Goal: Transaction & Acquisition: Purchase product/service

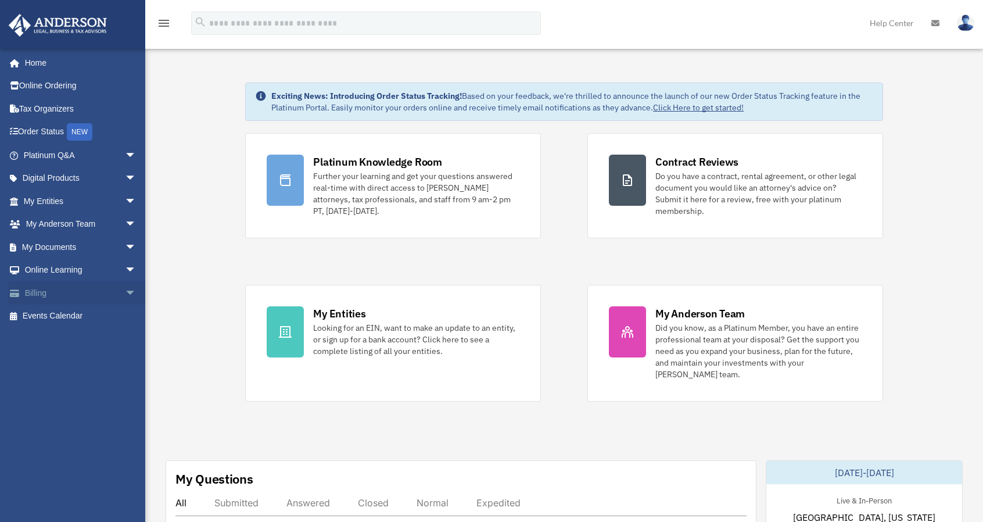
click at [125, 288] on span "arrow_drop_down" at bounding box center [136, 293] width 23 height 24
click at [87, 359] on link "Manage Payments" at bounding box center [85, 362] width 138 height 23
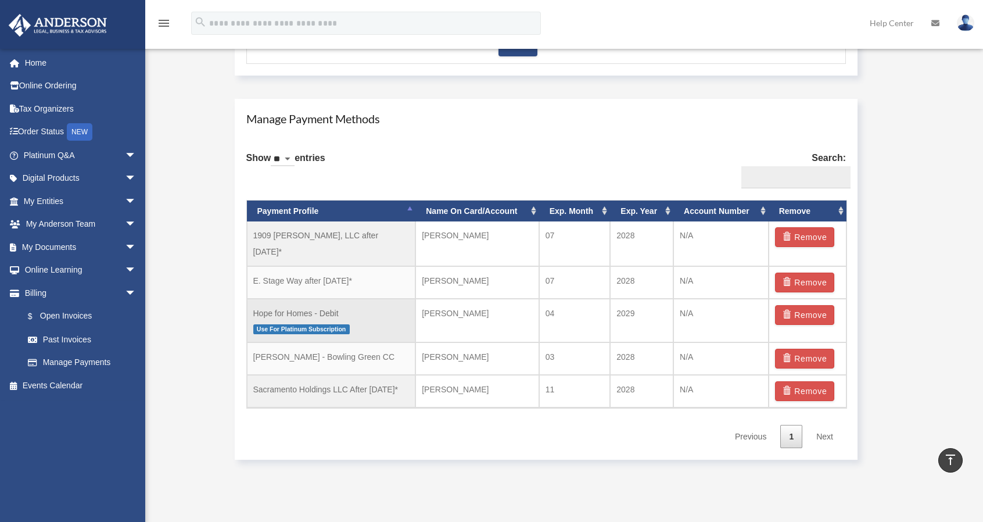
scroll to position [639, 0]
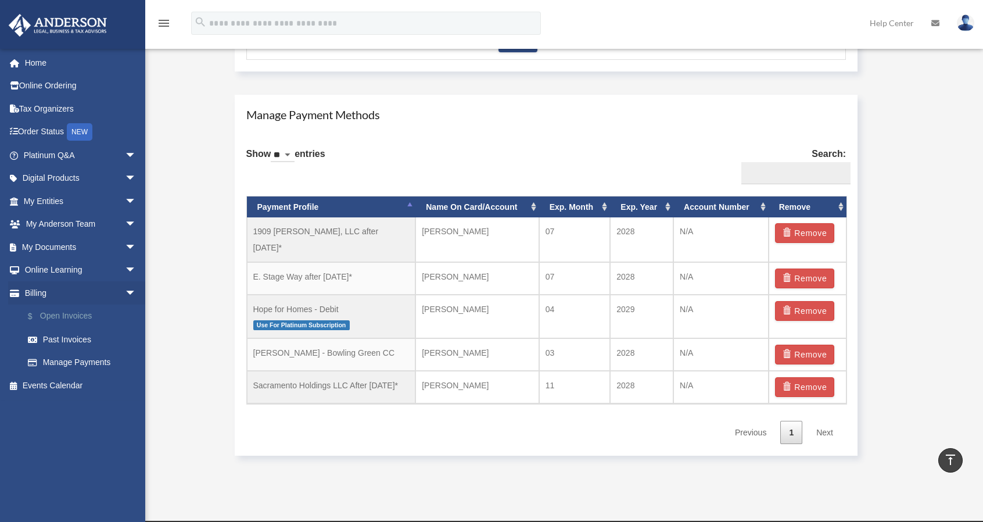
click at [84, 312] on link "$ Open Invoices" at bounding box center [85, 316] width 138 height 24
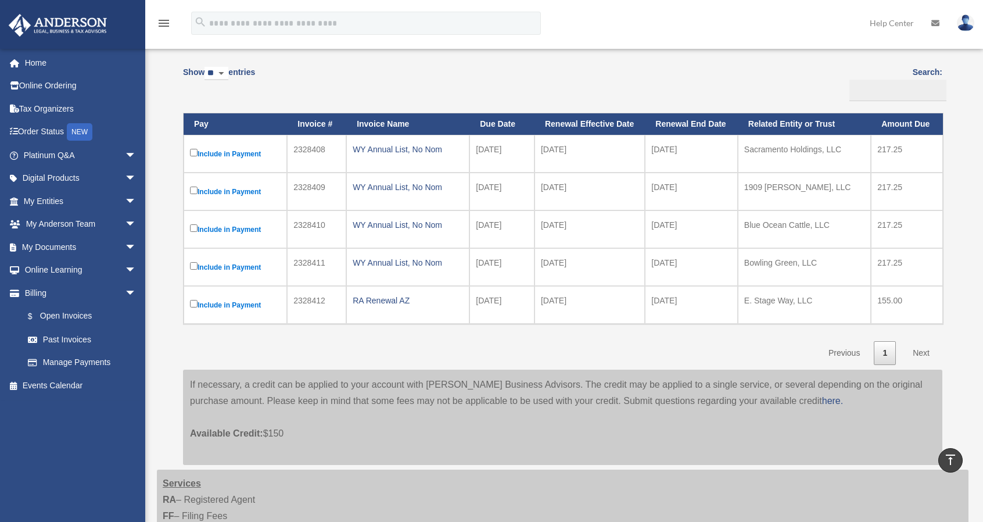
scroll to position [88, 0]
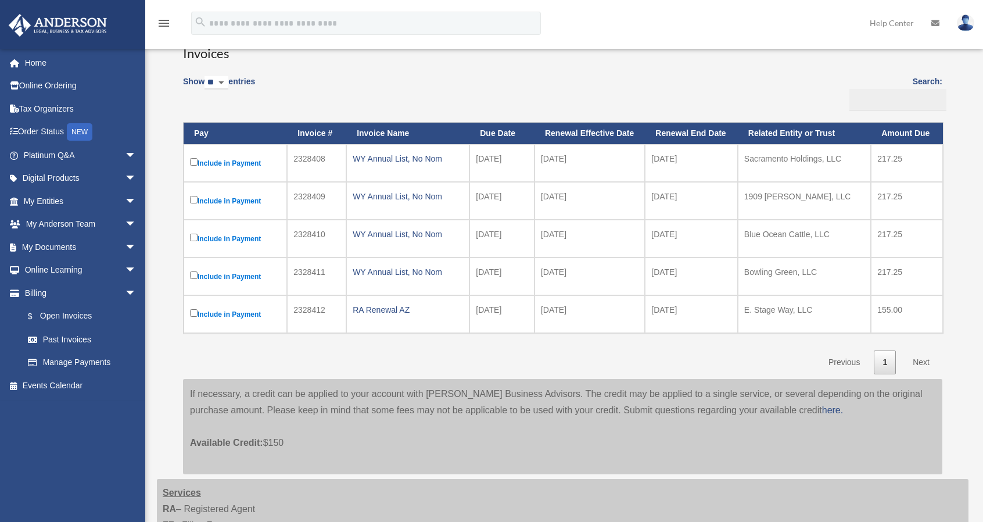
click at [835, 243] on td "Blue Ocean Cattle, LLC" at bounding box center [804, 239] width 133 height 38
drag, startPoint x: 828, startPoint y: 233, endPoint x: 757, endPoint y: 232, distance: 70.9
click at [757, 232] on td "Blue Ocean Cattle, LLC" at bounding box center [804, 239] width 133 height 38
click at [852, 236] on td "Blue Ocean Cattle, LLC" at bounding box center [804, 239] width 133 height 38
drag, startPoint x: 840, startPoint y: 238, endPoint x: 731, endPoint y: 238, distance: 109.2
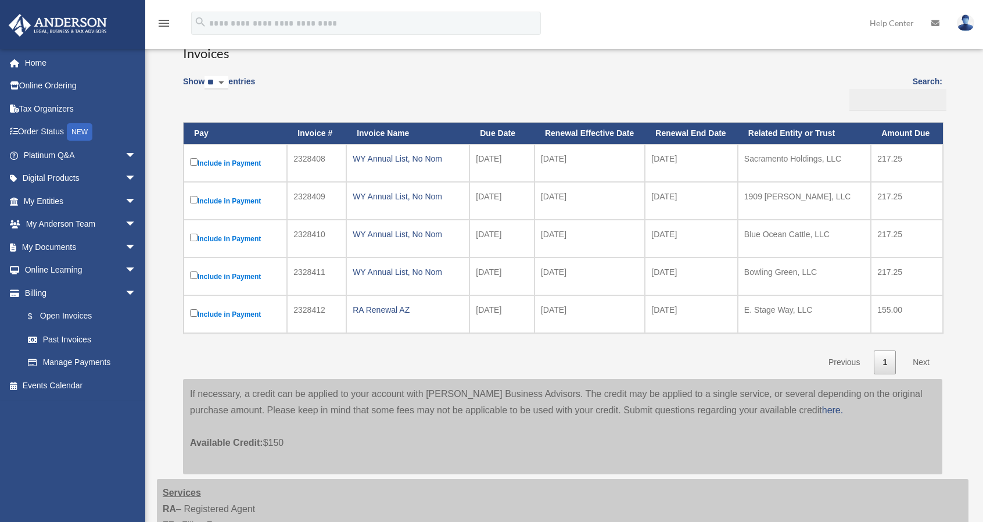
click at [731, 238] on tr "Include in Payment 2328410 WY Annual List, No Nom 2025-12-11 2026-01-01 2026-12…" at bounding box center [563, 239] width 759 height 38
click at [839, 245] on td "Blue Ocean Cattle, LLC" at bounding box center [804, 239] width 133 height 38
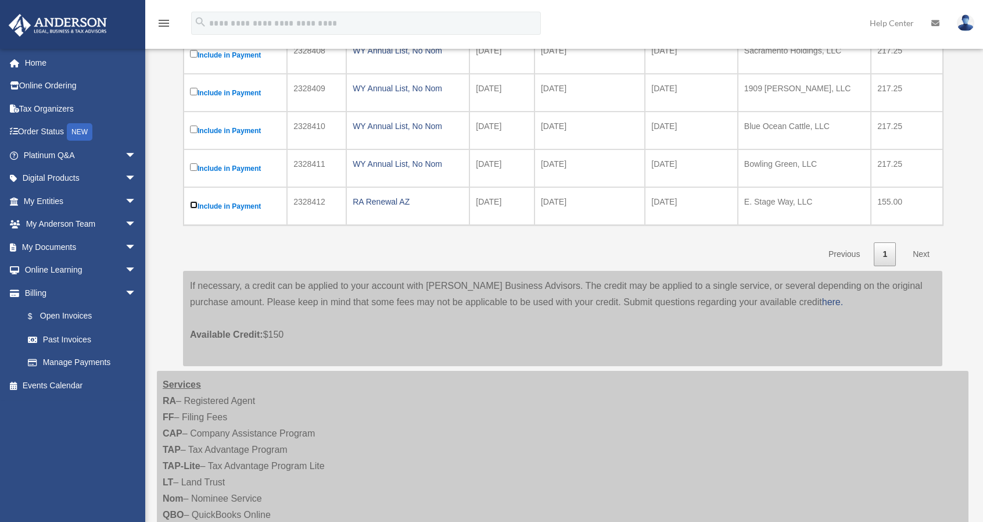
scroll to position [205, 0]
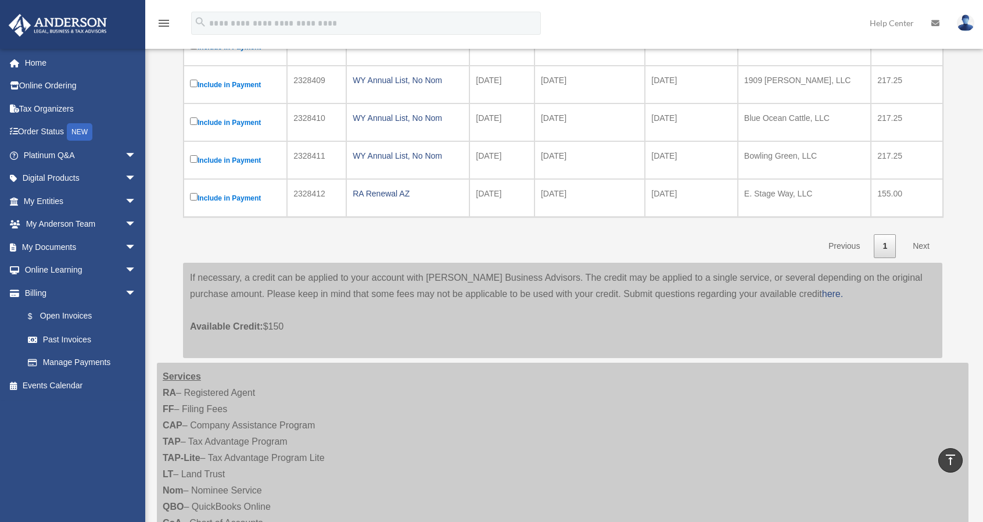
click at [223, 197] on label "Include in Payment" at bounding box center [235, 198] width 91 height 15
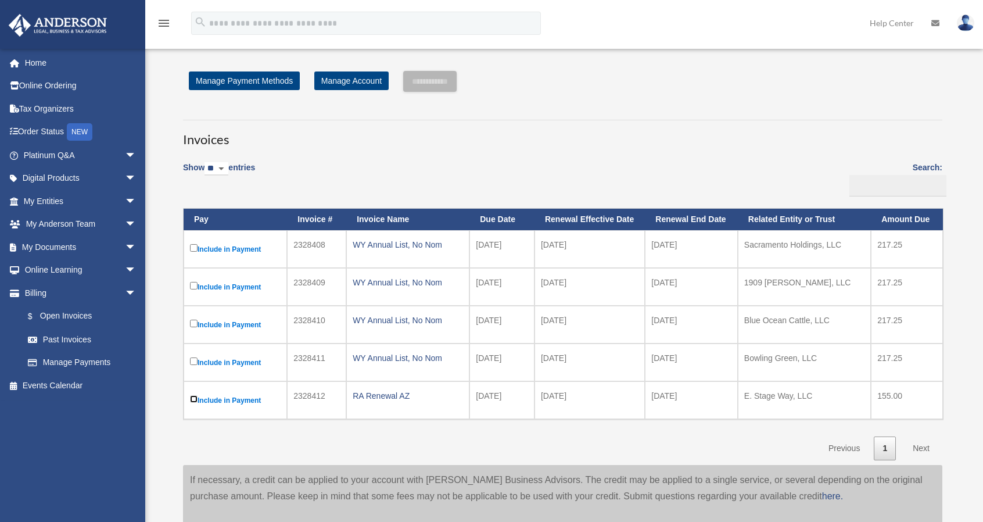
scroll to position [0, 0]
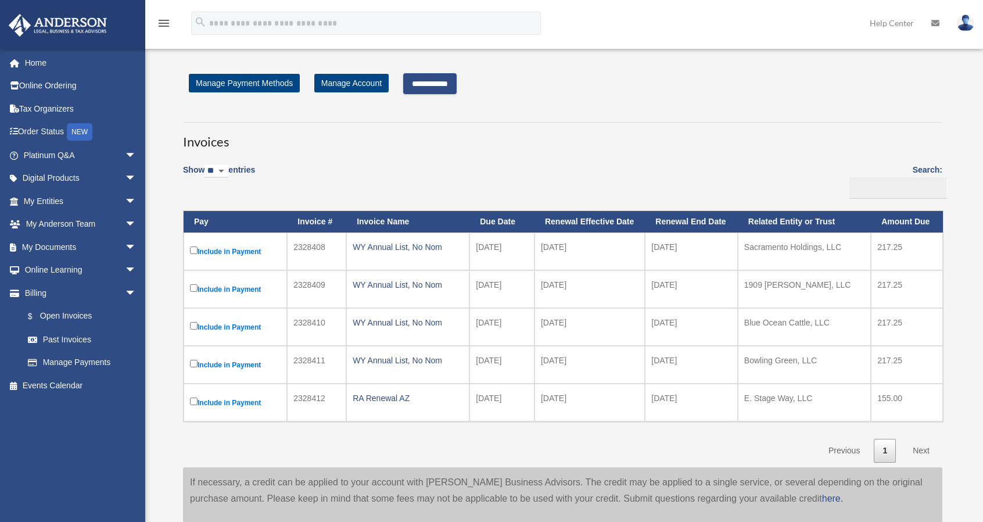
click at [457, 88] on input "**********" at bounding box center [429, 83] width 53 height 21
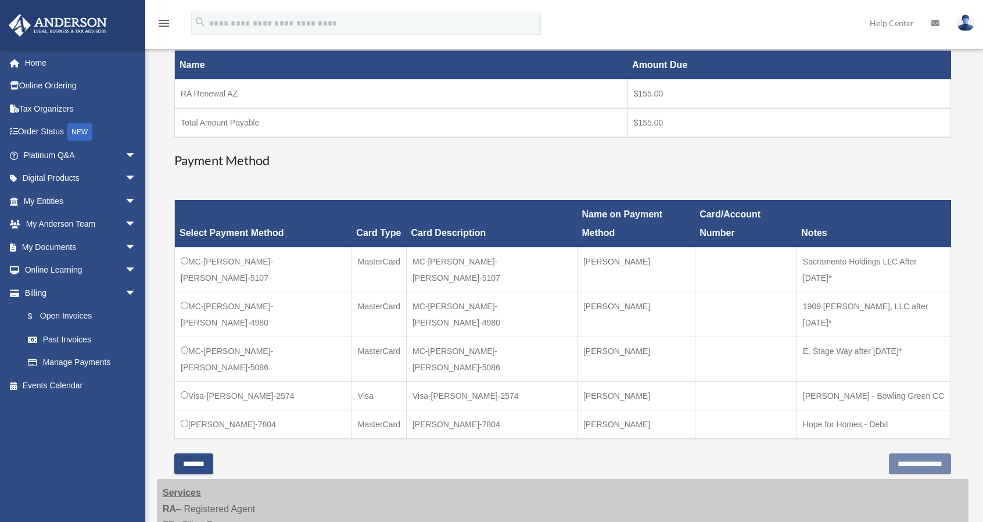
scroll to position [232, 0]
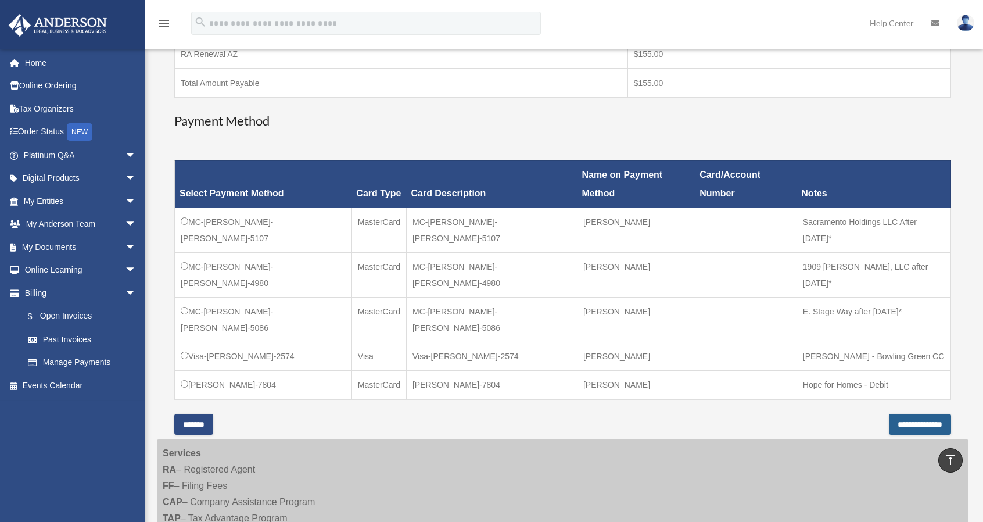
click at [910, 414] on input "**********" at bounding box center [920, 424] width 62 height 21
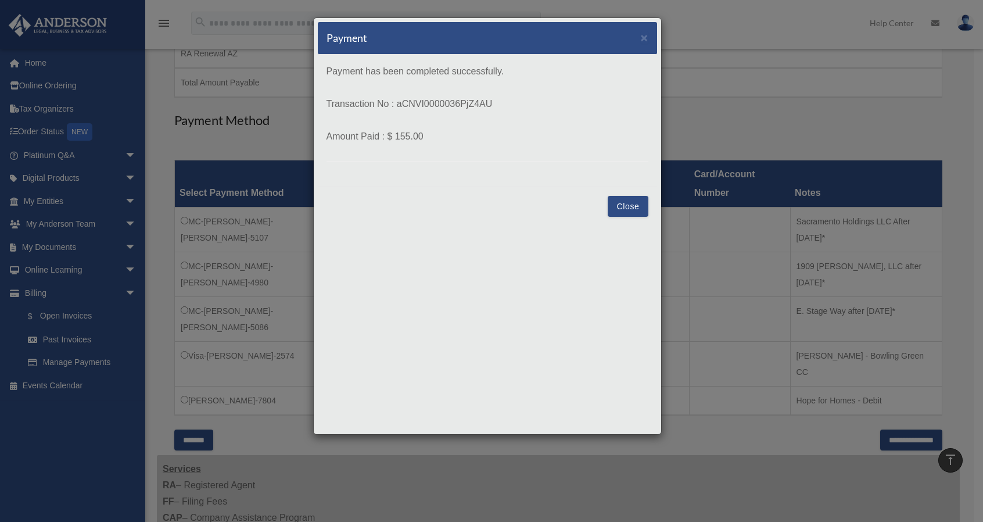
click at [638, 204] on button "Close" at bounding box center [628, 206] width 40 height 21
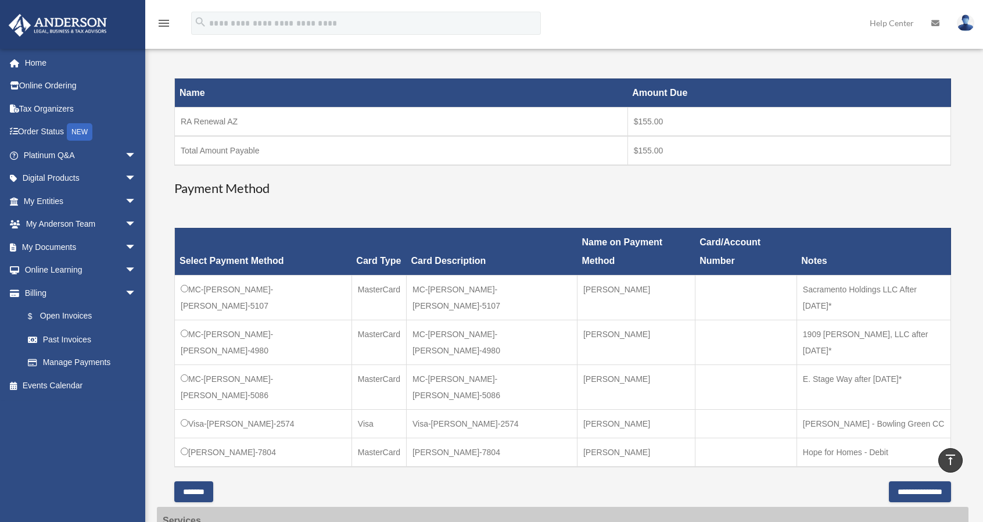
scroll to position [0, 0]
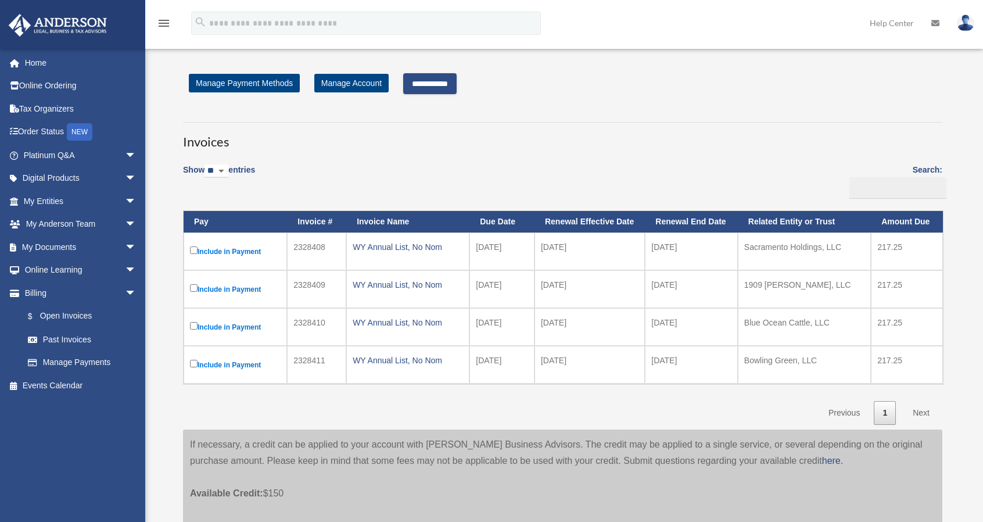
click at [455, 82] on input "**********" at bounding box center [429, 83] width 53 height 21
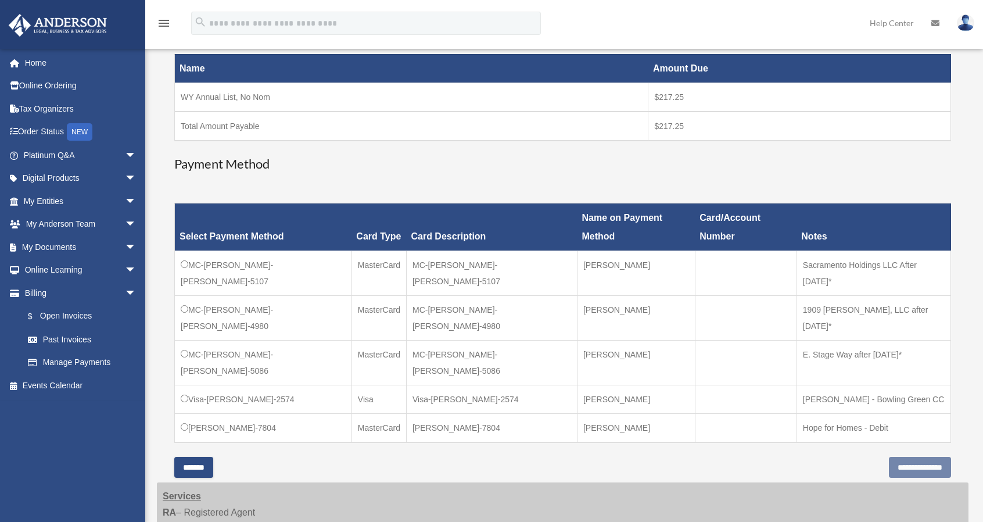
scroll to position [232, 0]
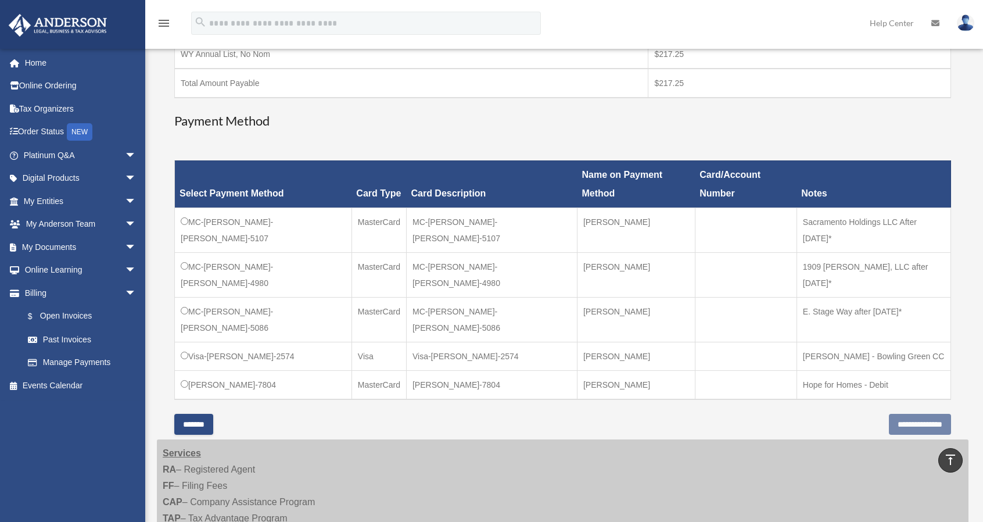
click at [182, 342] on td "Visa-[PERSON_NAME]-2574" at bounding box center [263, 356] width 177 height 28
click at [905, 414] on input "**********" at bounding box center [920, 424] width 62 height 21
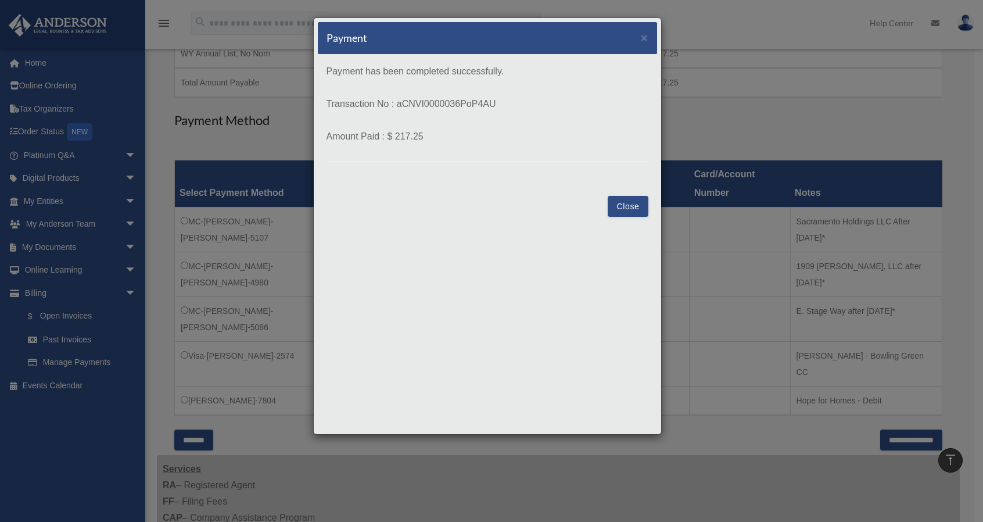
click at [621, 205] on button "Close" at bounding box center [628, 206] width 40 height 21
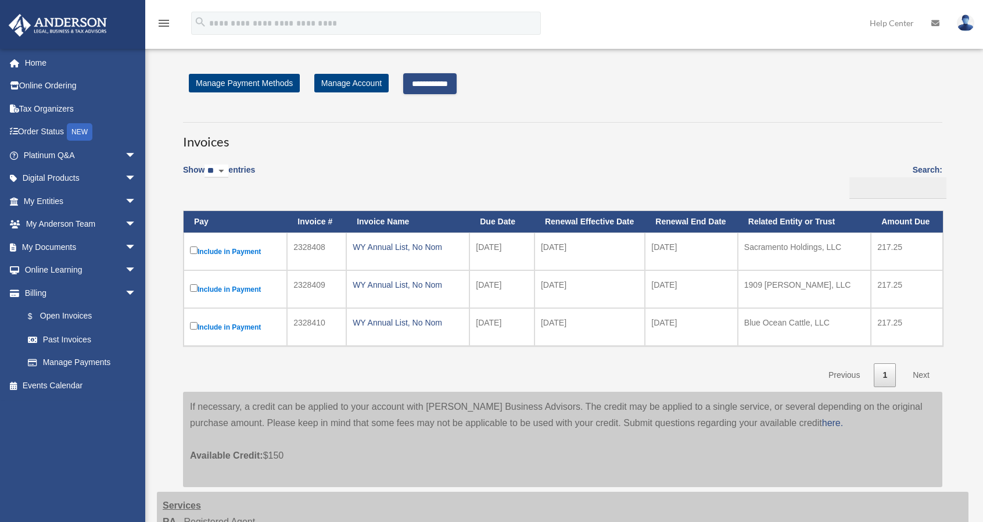
click at [456, 83] on input "**********" at bounding box center [429, 83] width 53 height 21
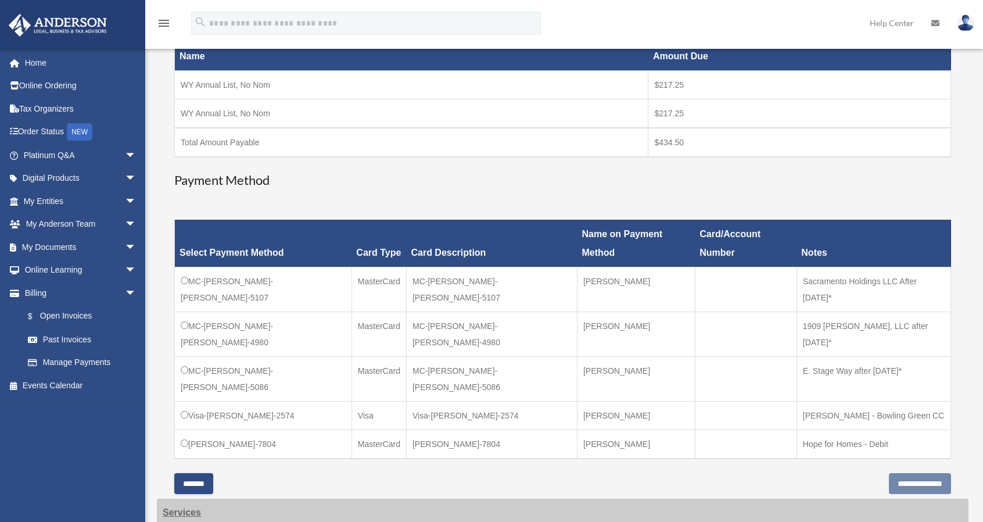
scroll to position [232, 0]
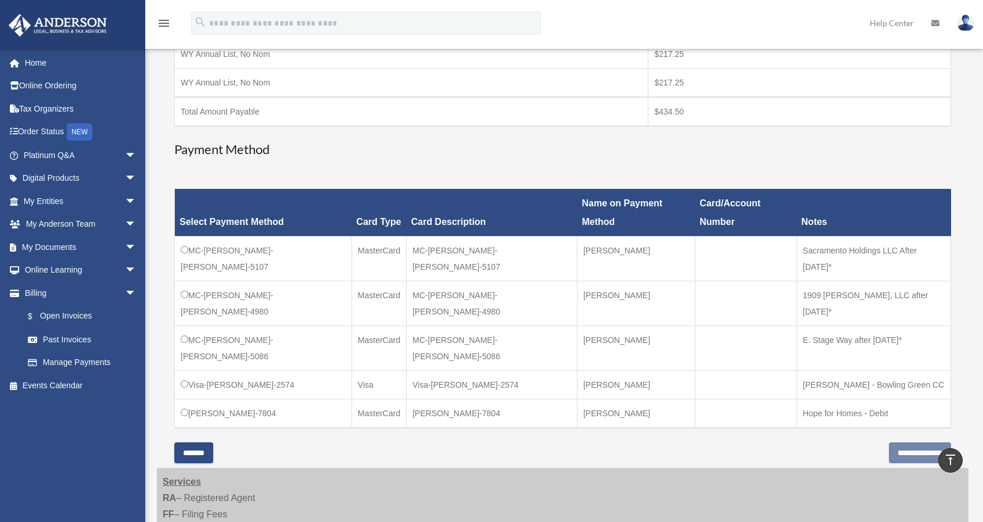
click at [182, 281] on td "MC-[PERSON_NAME]-[PERSON_NAME]-4980" at bounding box center [263, 303] width 177 height 45
click at [921, 442] on input "**********" at bounding box center [920, 452] width 62 height 21
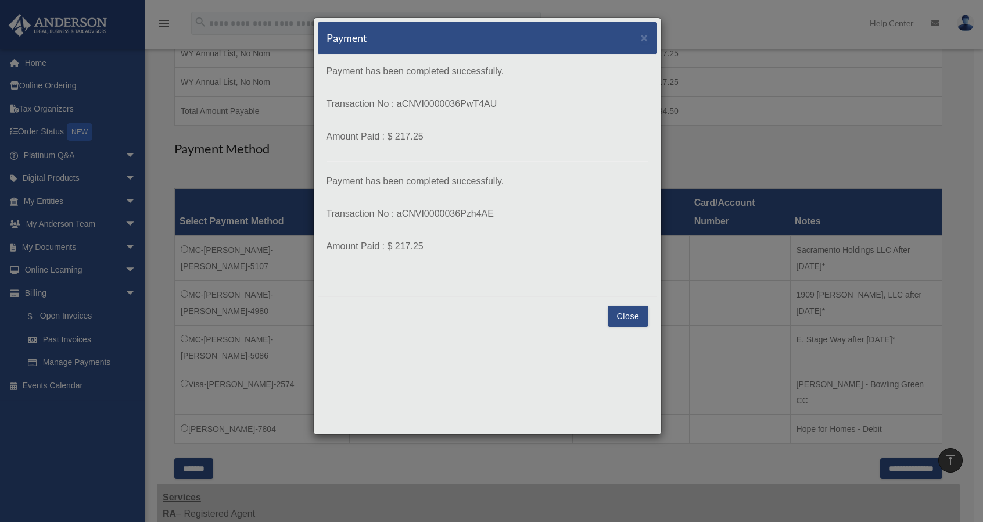
click at [643, 314] on button "Close" at bounding box center [628, 316] width 40 height 21
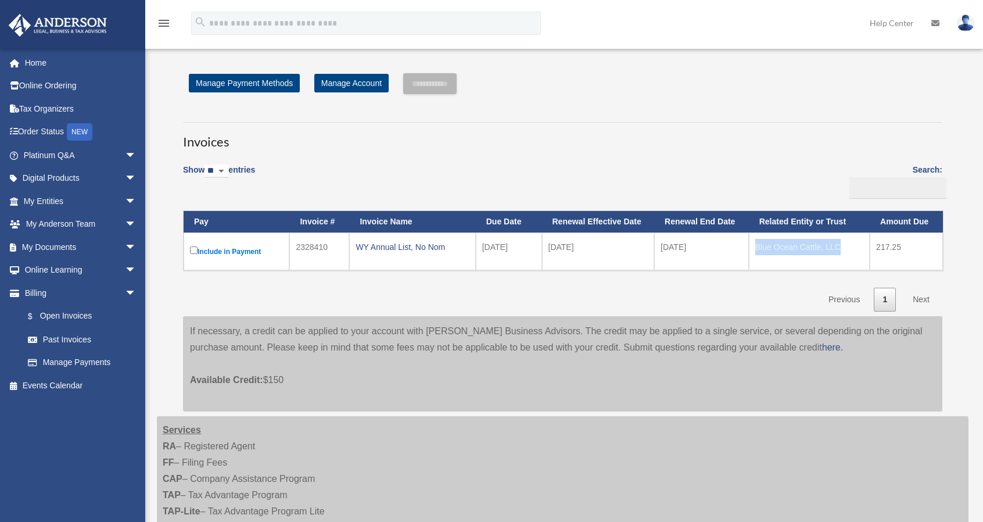
drag, startPoint x: 754, startPoint y: 247, endPoint x: 843, endPoint y: 253, distance: 88.5
click at [843, 253] on td "Blue Ocean Cattle, LLC" at bounding box center [809, 251] width 121 height 38
copy td "Blue Ocean Cattle, LLC"
click at [93, 63] on link "Home" at bounding box center [81, 62] width 146 height 23
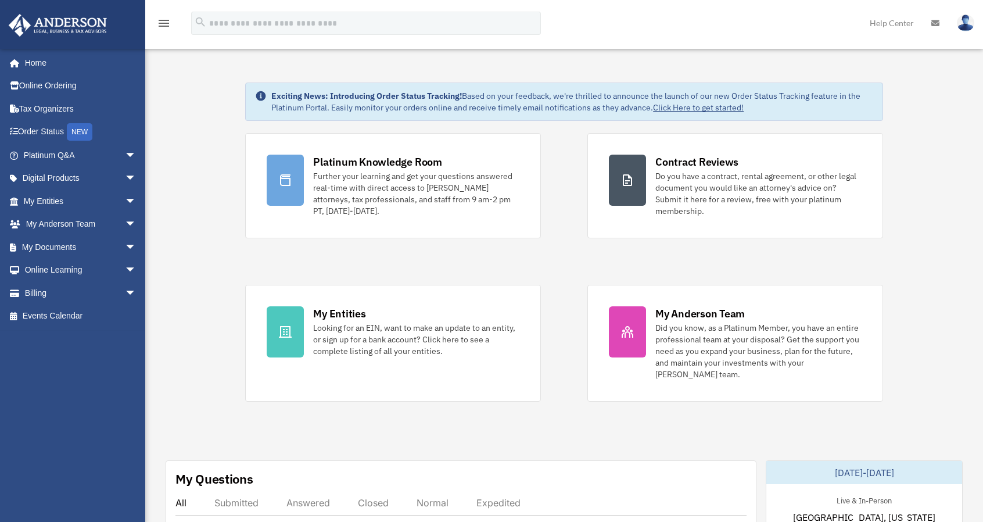
scroll to position [232, 0]
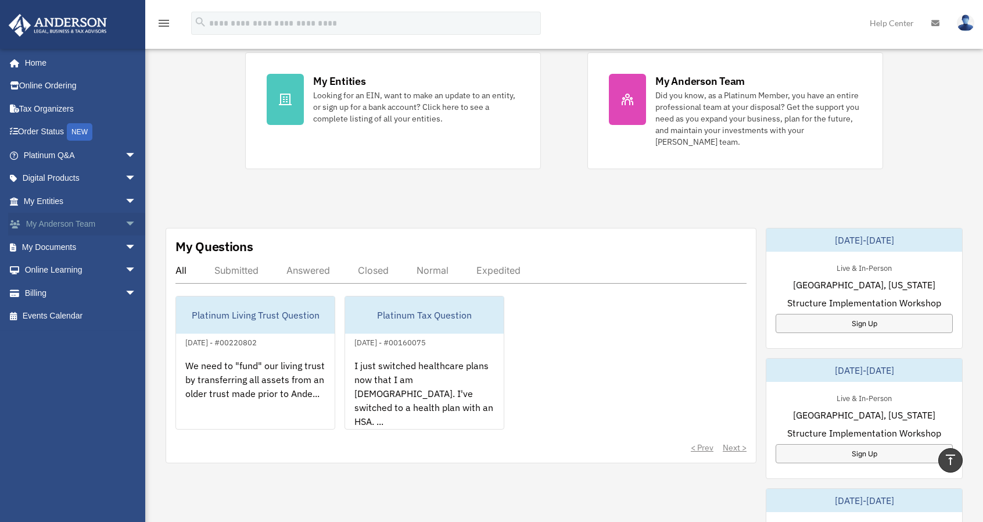
click at [125, 225] on span "arrow_drop_down" at bounding box center [136, 225] width 23 height 24
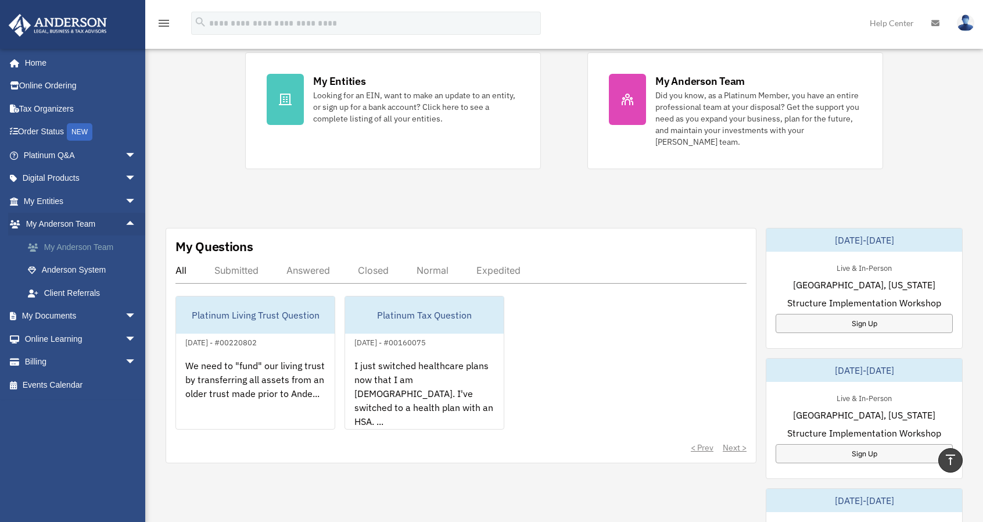
click at [102, 244] on link "My Anderson Team" at bounding box center [85, 246] width 138 height 23
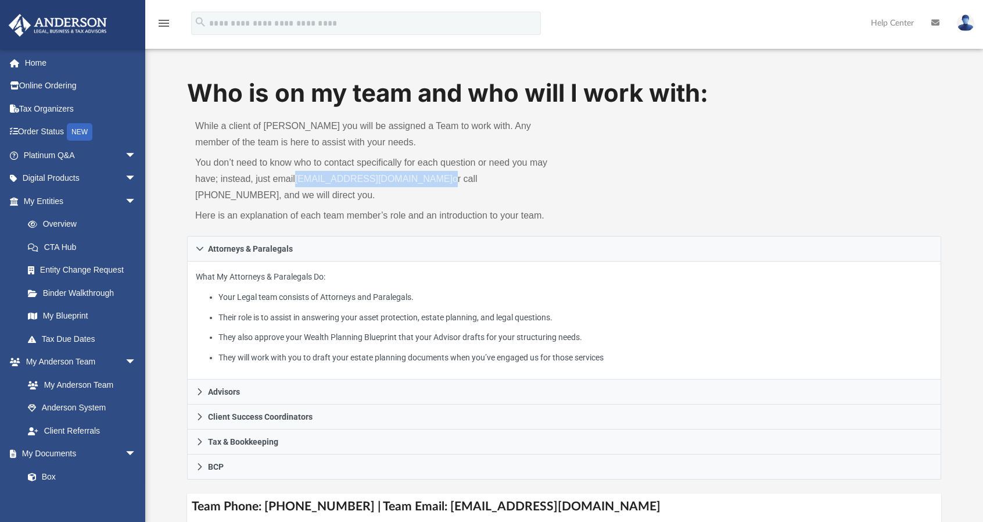
drag, startPoint x: 435, startPoint y: 181, endPoint x: 296, endPoint y: 186, distance: 138.4
click at [296, 186] on p "You don’t need to know who to contact specifically for each question or need yo…" at bounding box center [375, 179] width 361 height 49
copy p "myteam@andersonadvisors.com"
